Goal: Transaction & Acquisition: Purchase product/service

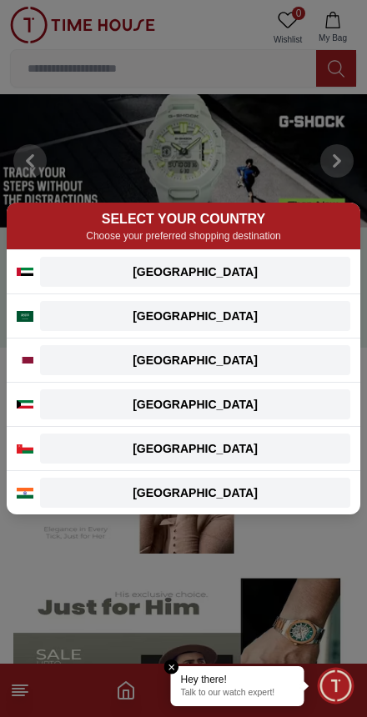
click at [278, 269] on div "[GEOGRAPHIC_DATA]" at bounding box center [195, 271] width 290 height 17
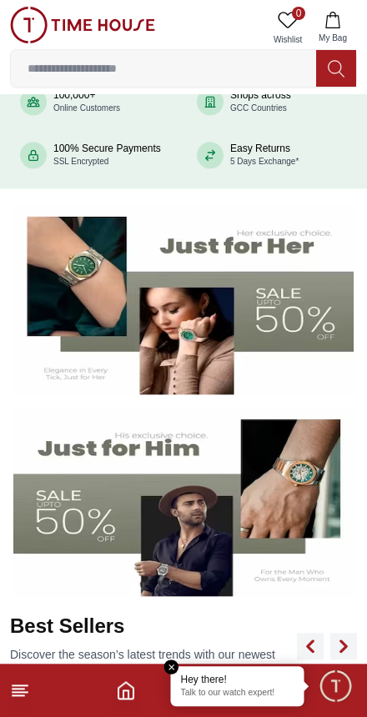
scroll to position [165, 0]
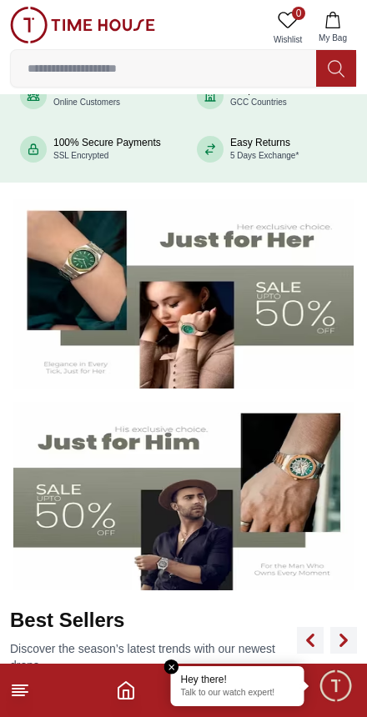
click at [267, 487] on img at bounding box center [183, 496] width 340 height 189
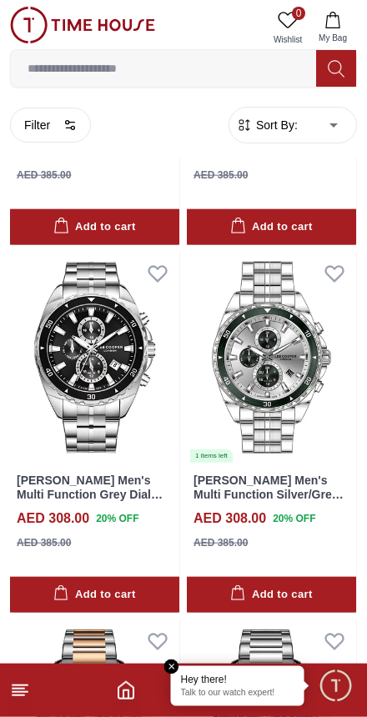
scroll to position [16108, 0]
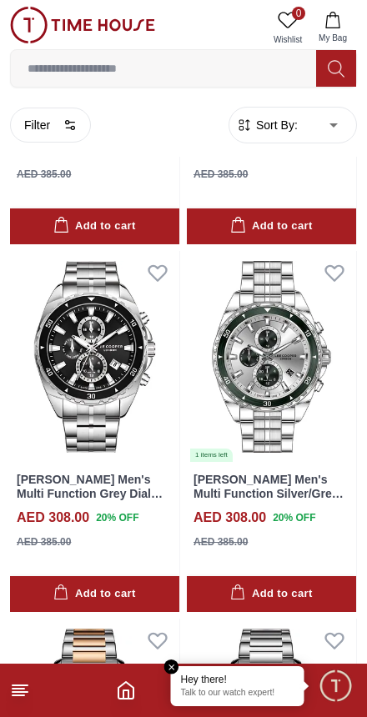
click at [82, 125] on button "Filter" at bounding box center [50, 125] width 81 height 35
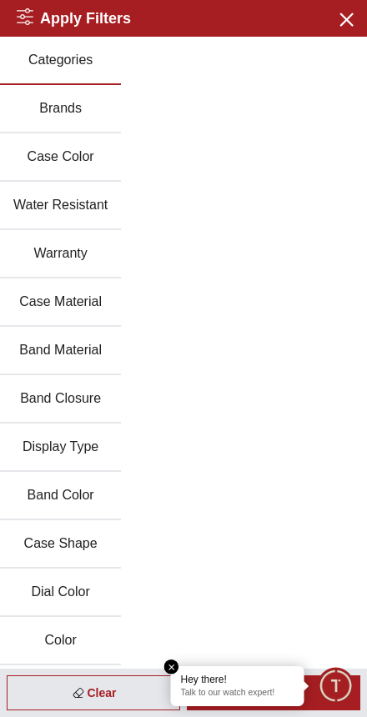
click at [78, 95] on button "Brands" at bounding box center [60, 109] width 121 height 48
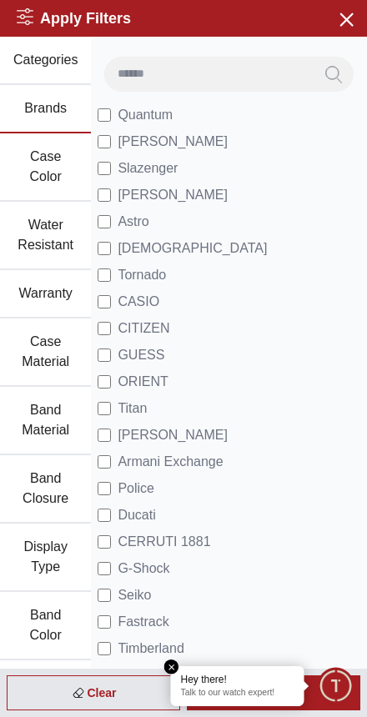
click at [175, 266] on li "Tornado" at bounding box center [229, 275] width 263 height 27
click at [171, 270] on li "Tornado" at bounding box center [229, 275] width 263 height 27
click at [114, 268] on label "Tornado" at bounding box center [132, 275] width 68 height 20
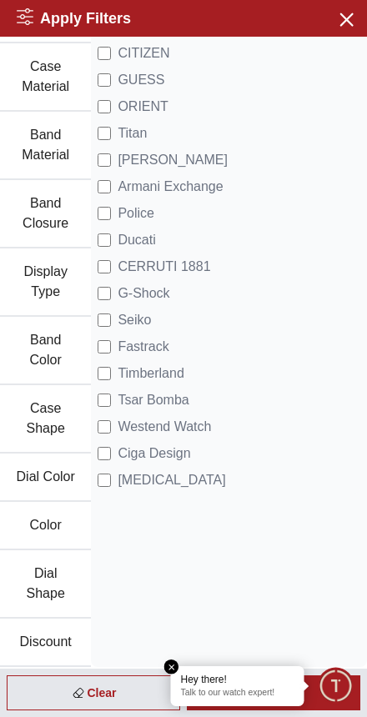
scroll to position [275, 0]
click at [182, 664] on div "Quantum [PERSON_NAME] Slazenger [PERSON_NAME] Ecstacy Tornado CASIO CITIZEN GUE…" at bounding box center [229, 214] width 276 height 905
click at [170, 668] on em "Close tooltip" at bounding box center [171, 666] width 15 height 15
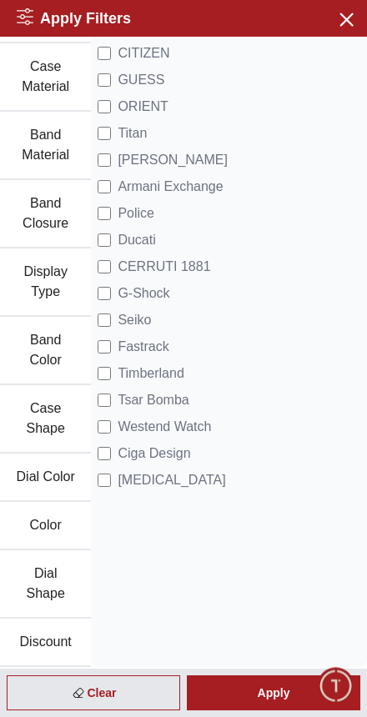
click at [273, 694] on div "Apply" at bounding box center [273, 692] width 173 height 35
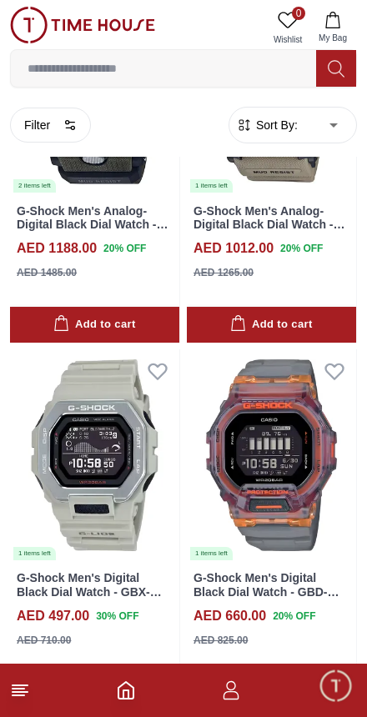
scroll to position [2061, 0]
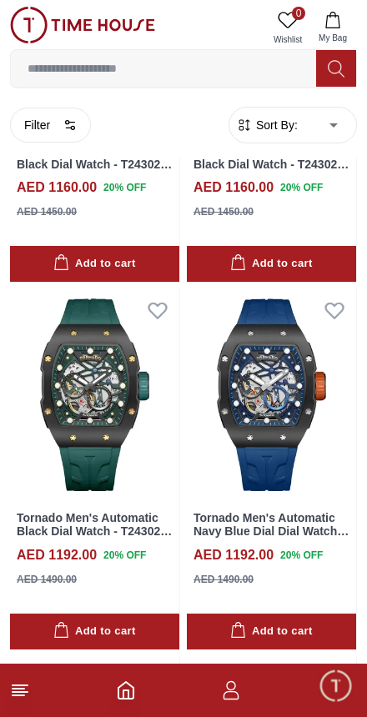
scroll to position [16806, 0]
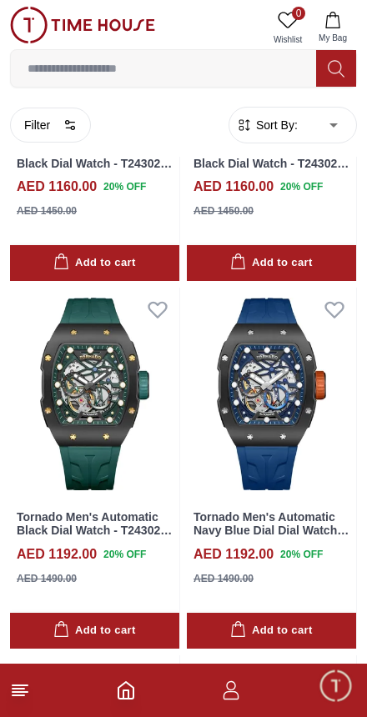
click at [107, 313] on img at bounding box center [94, 394] width 169 height 212
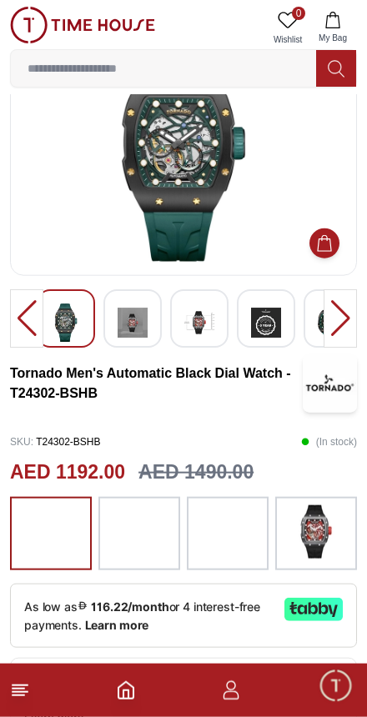
scroll to position [79, 0]
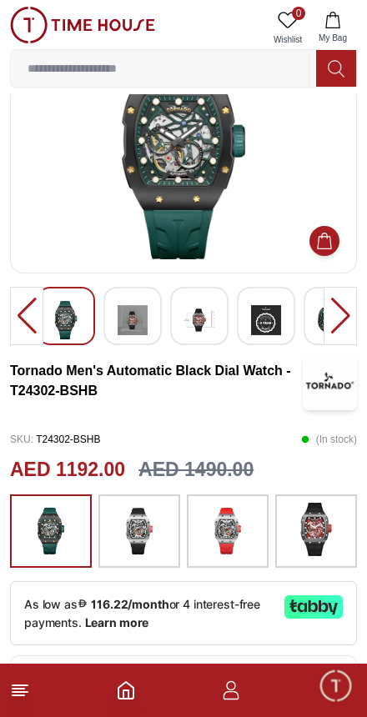
click at [349, 316] on div at bounding box center [339, 316] width 33 height 58
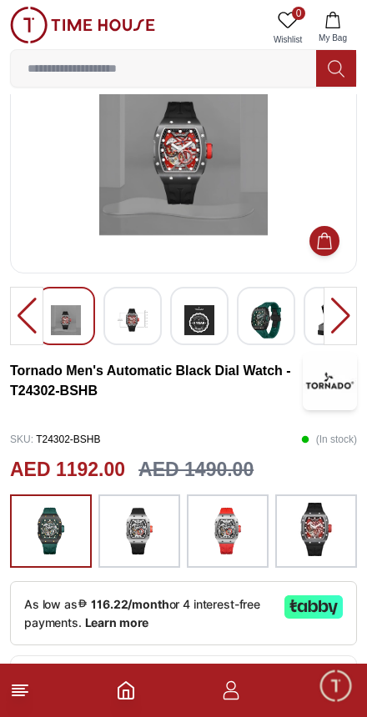
click at [338, 317] on div at bounding box center [339, 316] width 33 height 58
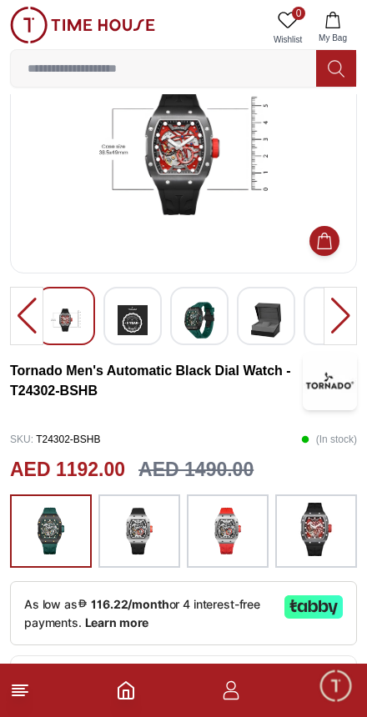
click at [337, 327] on div at bounding box center [339, 316] width 33 height 58
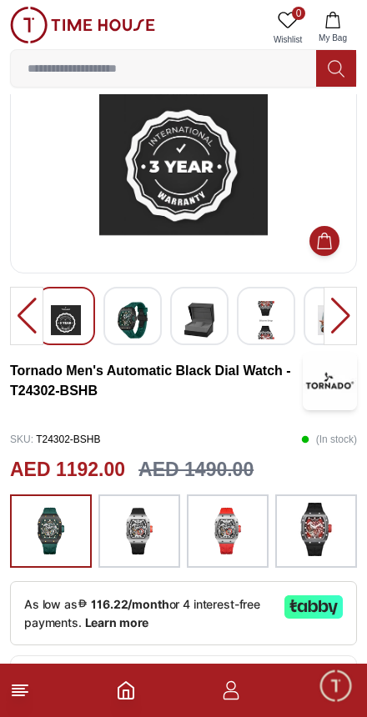
click at [337, 325] on div at bounding box center [339, 316] width 33 height 58
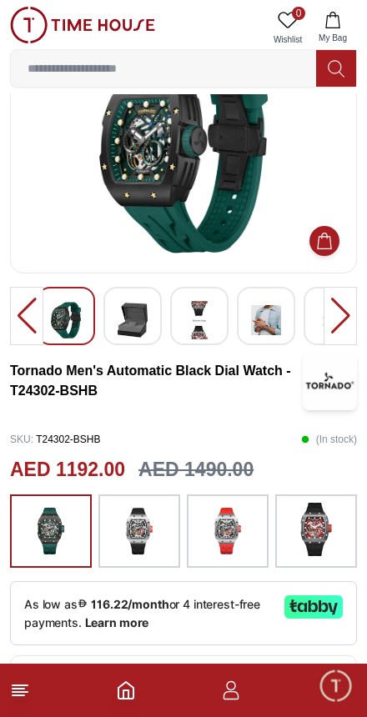
scroll to position [0, 0]
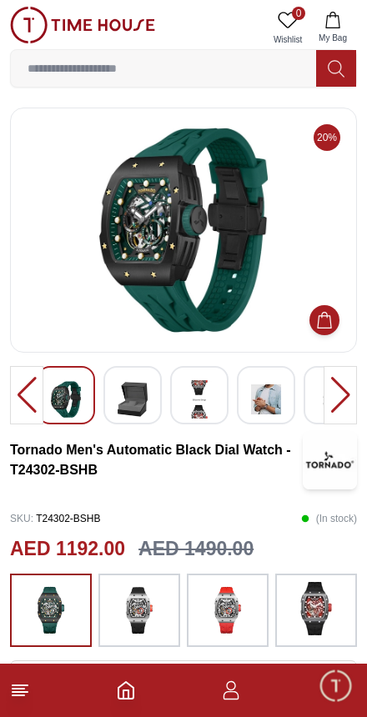
click at [354, 393] on div at bounding box center [339, 395] width 33 height 58
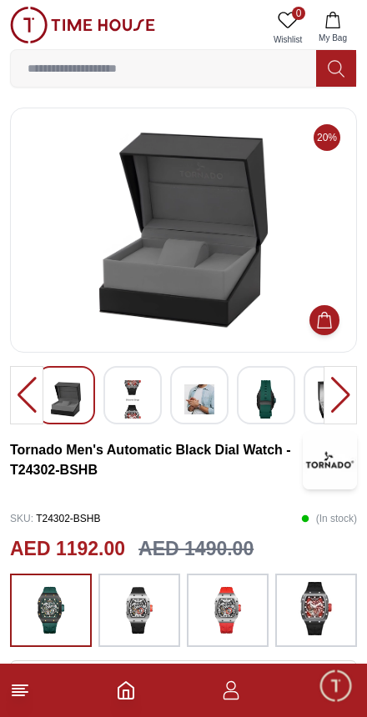
click at [355, 392] on div at bounding box center [339, 395] width 33 height 58
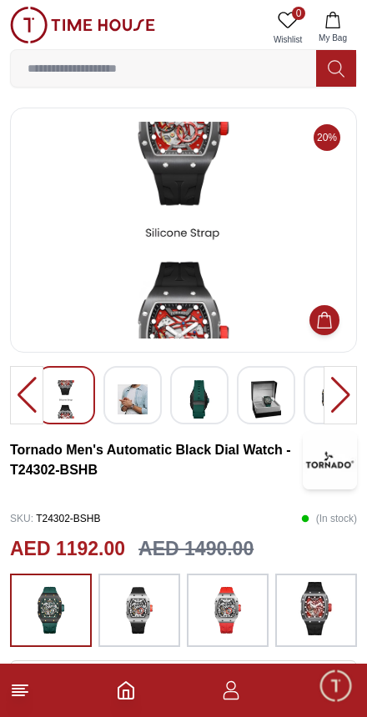
click at [356, 399] on div at bounding box center [339, 395] width 33 height 58
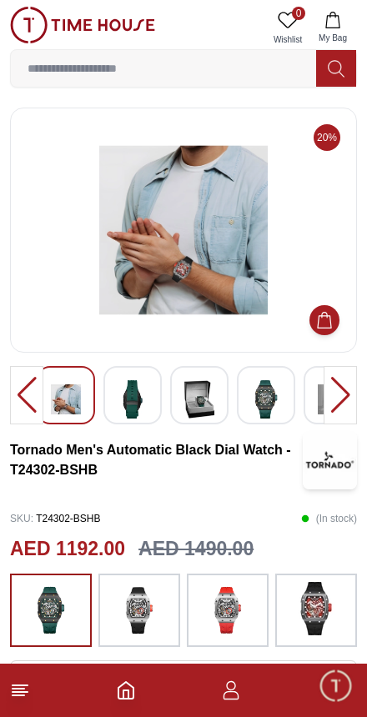
click at [343, 393] on div at bounding box center [339, 395] width 33 height 58
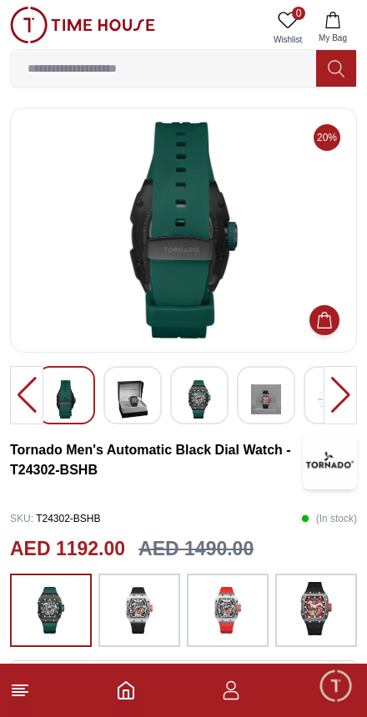
click at [353, 391] on div at bounding box center [339, 395] width 33 height 58
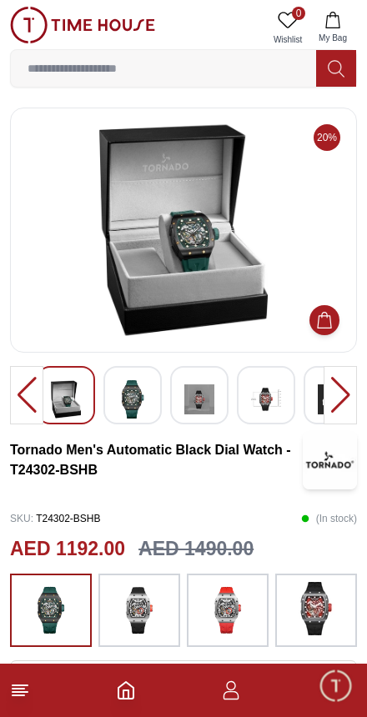
click at [355, 390] on div at bounding box center [339, 395] width 33 height 58
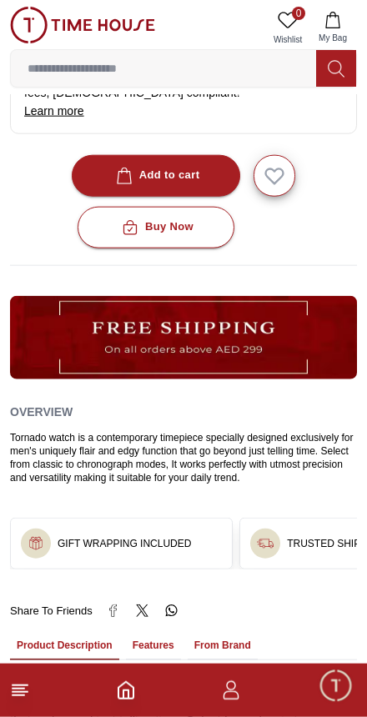
scroll to position [685, 0]
